Goal: Task Accomplishment & Management: Manage account settings

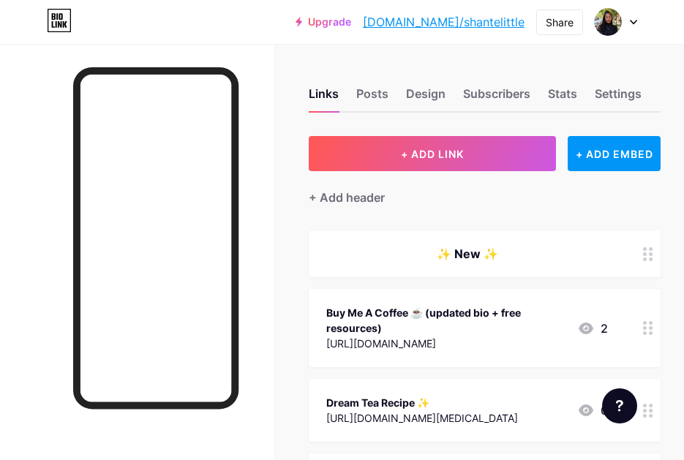
click at [640, 326] on div at bounding box center [648, 328] width 25 height 78
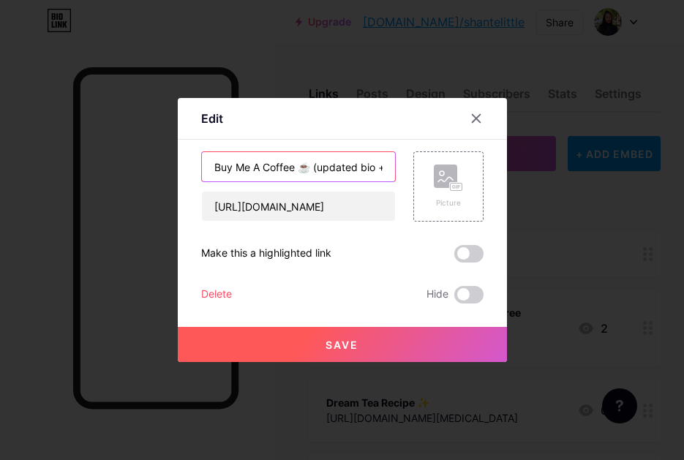
click at [367, 171] on input "Buy Me A Coffee ☕ (updated bio + free resources)" at bounding box center [298, 166] width 193 height 29
click at [372, 171] on input "Buy Me A Coffee ☕ (updated bio + free resources)" at bounding box center [298, 166] width 193 height 29
drag, startPoint x: 307, startPoint y: 170, endPoint x: 378, endPoint y: 167, distance: 71.1
click at [378, 167] on input "Buy Me A Coffee ☕ (updated bio + free resources)" at bounding box center [298, 166] width 193 height 29
click at [303, 171] on input "Buy Me A Coffee ☕ (updated bio + free resources)" at bounding box center [298, 166] width 193 height 29
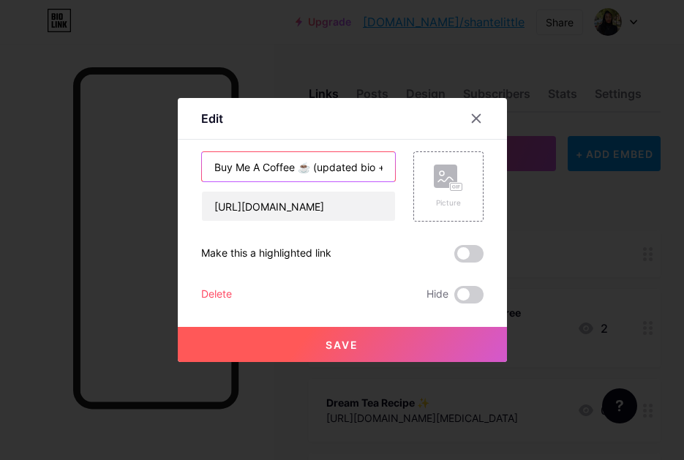
drag, startPoint x: 306, startPoint y: 171, endPoint x: 239, endPoint y: 170, distance: 66.6
click at [239, 170] on input "Buy Me A Coffee ☕ (updated bio + free resources)" at bounding box center [298, 166] width 193 height 29
drag, startPoint x: 305, startPoint y: 164, endPoint x: 412, endPoint y: 169, distance: 107.7
click at [412, 169] on div "Buy Me A Coffee ☕ (free resources) [URL][DOMAIN_NAME] Picture" at bounding box center [342, 187] width 283 height 70
type input "Buy Me A Coffee ☕"
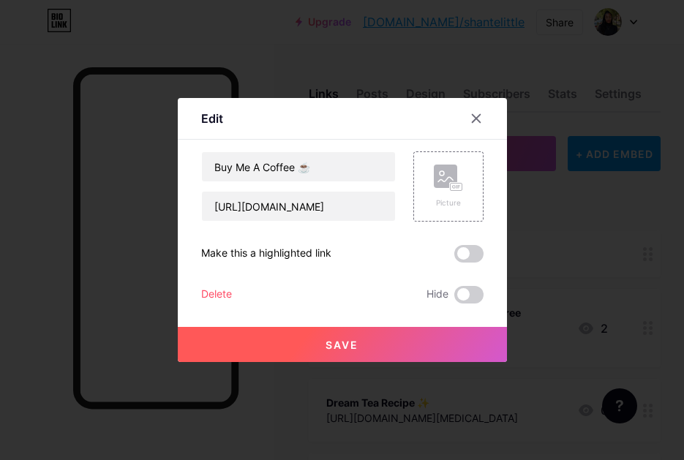
click at [362, 332] on button "Save" at bounding box center [342, 344] width 329 height 35
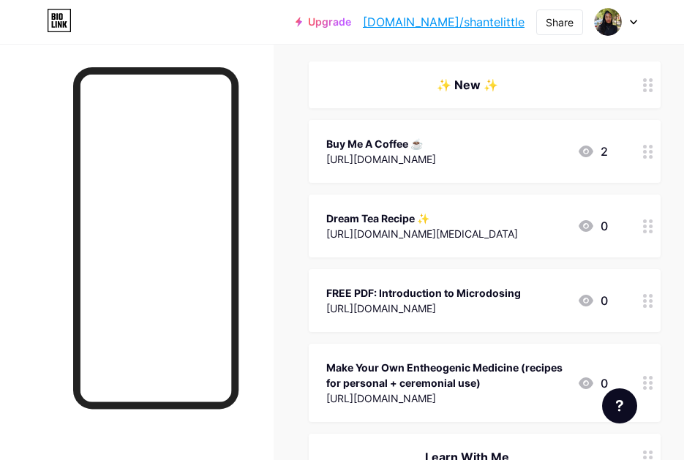
scroll to position [171, 0]
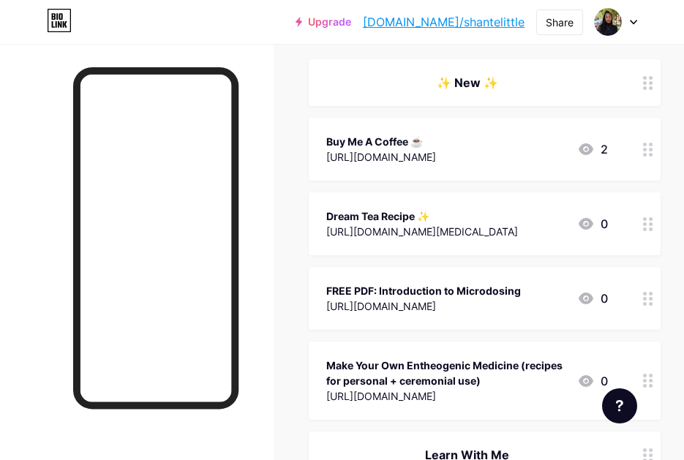
click at [635, 227] on div "Dream Tea Recipe ✨️ [URL][DOMAIN_NAME][MEDICAL_DATA] 0" at bounding box center [485, 224] width 352 height 63
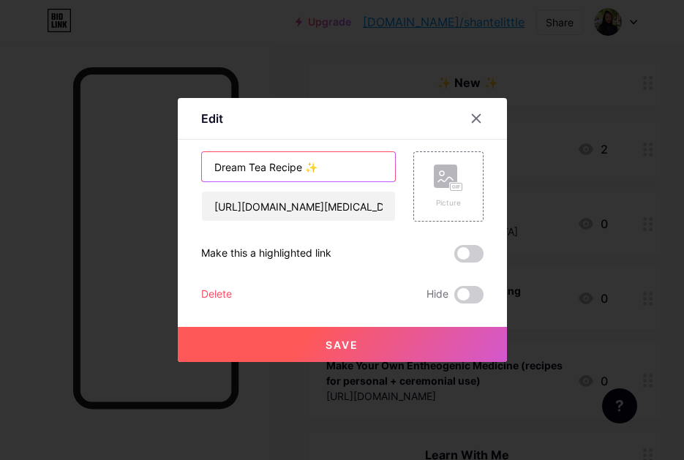
click at [216, 167] on input "Dream Tea Recipe ✨️" at bounding box center [298, 166] width 193 height 29
type input "FREE Dream Tea Recipe ✨️"
click at [291, 329] on button "Save" at bounding box center [342, 344] width 329 height 35
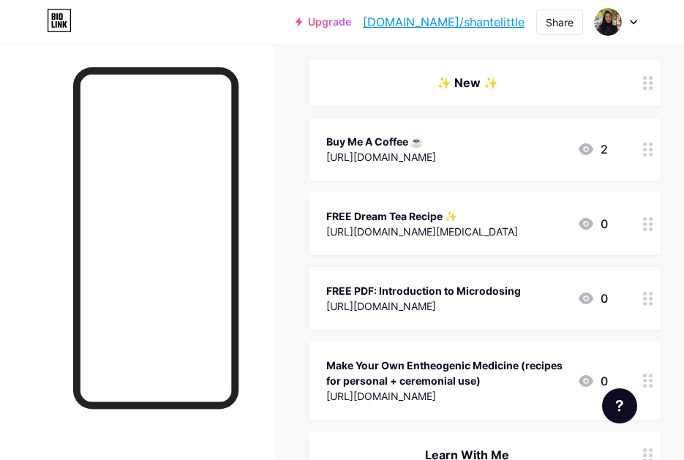
click at [479, 235] on div "[URL][DOMAIN_NAME][MEDICAL_DATA]" at bounding box center [423, 231] width 192 height 15
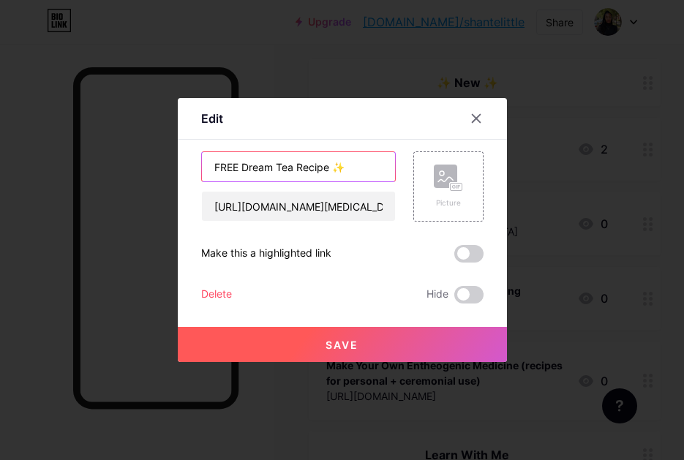
click at [239, 165] on input "FREE Dream Tea Recipe ✨️" at bounding box center [298, 166] width 193 height 29
click at [339, 172] on input "FREE Recipe: Dream Tea Recipe ✨️" at bounding box center [298, 166] width 193 height 29
type input "FREE Recipe: Dream Tea Blend ✨️"
click at [346, 337] on button "Save" at bounding box center [342, 344] width 329 height 35
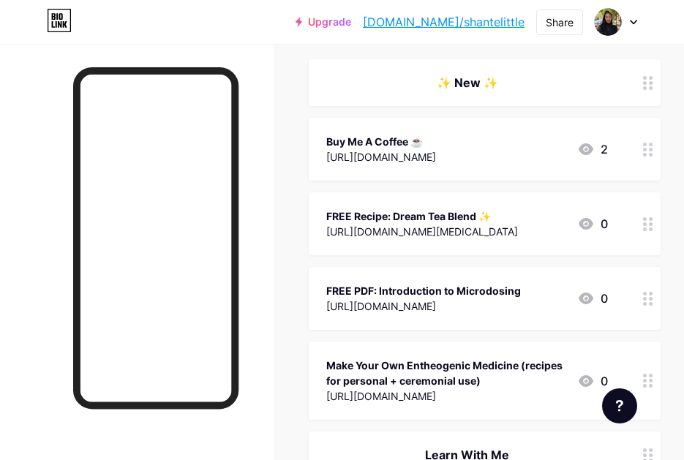
click at [616, 360] on div "Make Your Own Entheogenic Medicine (recipes for personal + ceremonial use) [URL…" at bounding box center [485, 381] width 352 height 78
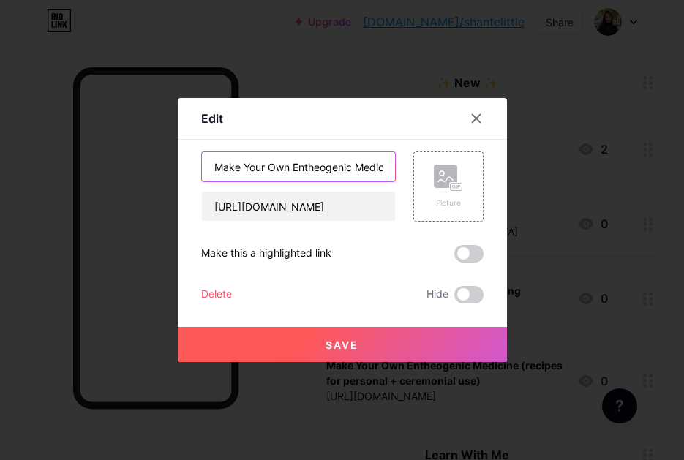
click at [217, 173] on input "Make Your Own Entheogenic Medicine (recipes for personal + ceremonial use)" at bounding box center [298, 166] width 193 height 29
type input "FREE Guide: Make Your Own Entheogenic Medicine (recipes for personal + ceremoni…"
click at [288, 344] on button "Save" at bounding box center [342, 344] width 329 height 35
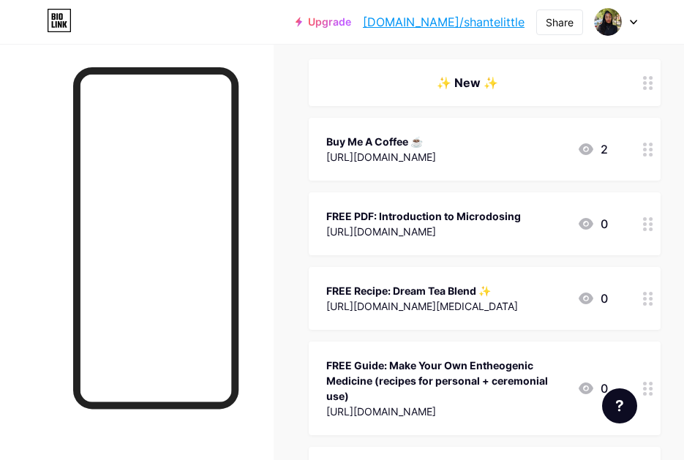
drag, startPoint x: 644, startPoint y: 382, endPoint x: 639, endPoint y: 234, distance: 148.0
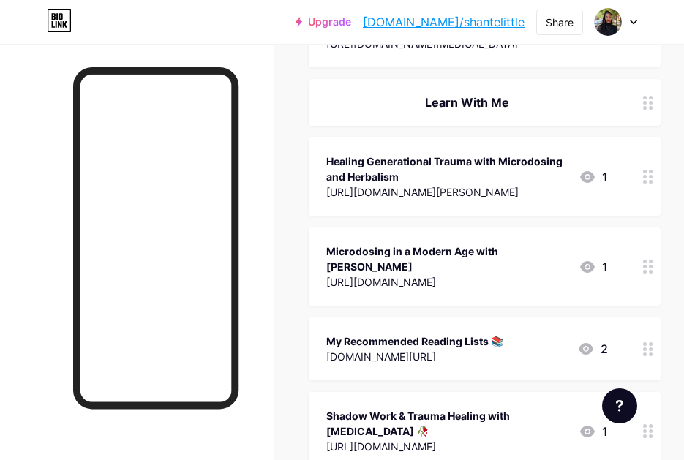
scroll to position [538, 0]
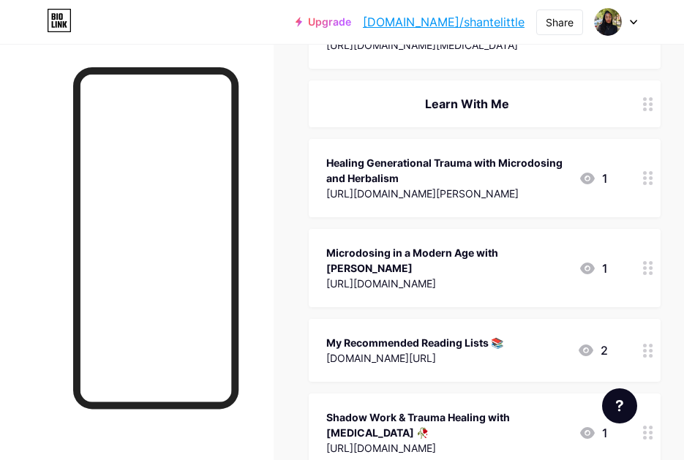
drag, startPoint x: 646, startPoint y: 336, endPoint x: 641, endPoint y: 155, distance: 180.9
click at [641, 155] on span "✨️ New ✨️ Buy Me A Coffee ☕ [URL][DOMAIN_NAME] 2 FREE PDF: Introduction to Micr…" at bounding box center [485, 187] width 352 height 988
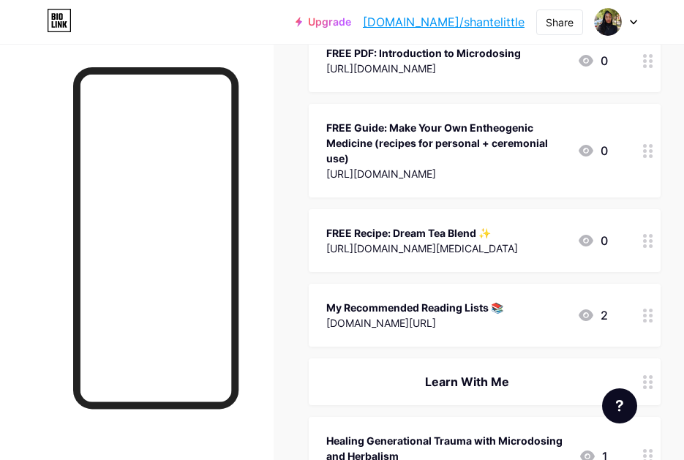
scroll to position [335, 0]
click at [485, 297] on div "My Recommended Reading Lists 📚 [DOMAIN_NAME][URL] 2" at bounding box center [485, 315] width 352 height 63
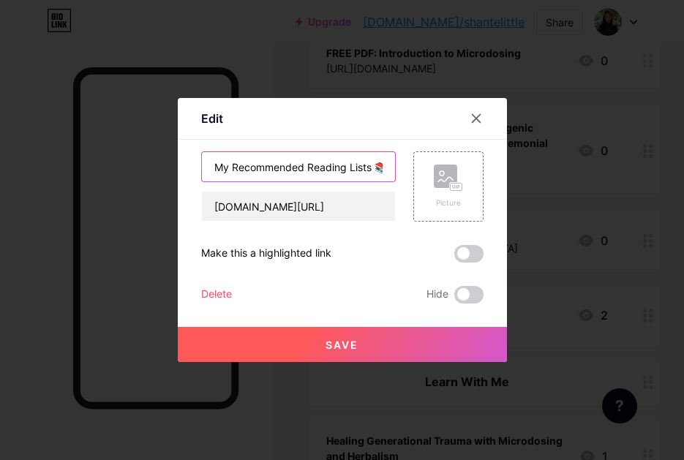
drag, startPoint x: 231, startPoint y: 167, endPoint x: 205, endPoint y: 160, distance: 27.2
click at [205, 160] on input "My Recommended Reading Lists 📚" at bounding box center [298, 166] width 193 height 29
type input "Updated Recommended Reading Lists 📚"
click at [357, 342] on span "Save" at bounding box center [342, 345] width 33 height 12
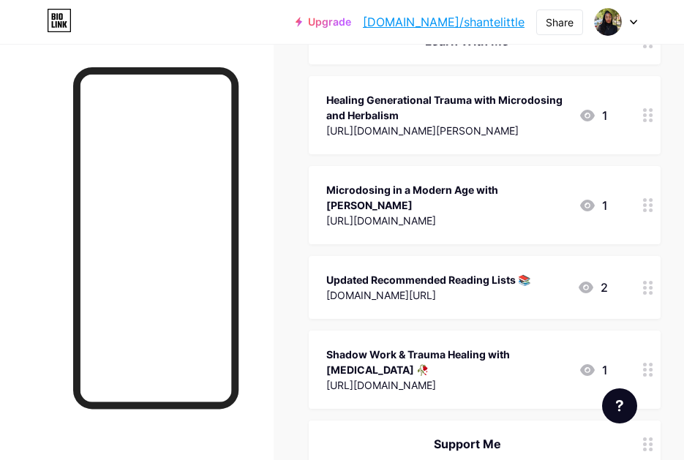
scroll to position [648, 0]
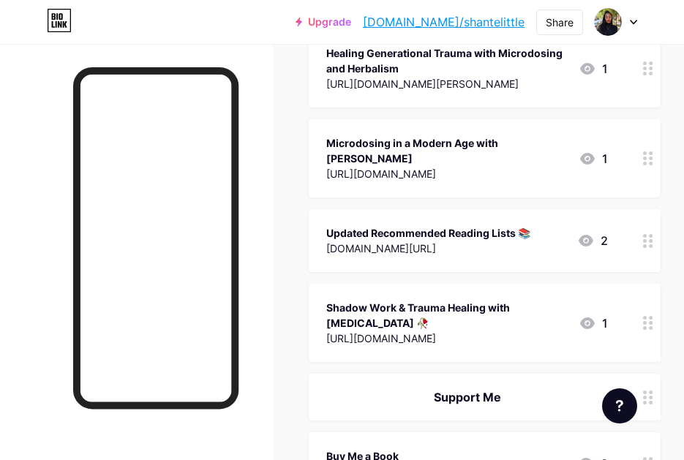
drag, startPoint x: 650, startPoint y: 226, endPoint x: 652, endPoint y: 341, distance: 114.9
click at [652, 341] on span "✨️ New ✨️ Buy Me A Coffee ☕ [URL][DOMAIN_NAME] 2 FREE PDF: Introduction to Micr…" at bounding box center [485, 77] width 352 height 988
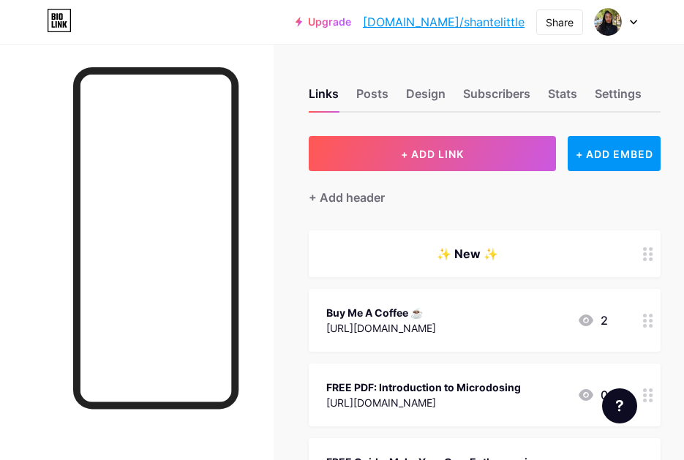
scroll to position [0, 0]
